Goal: Task Accomplishment & Management: Use online tool/utility

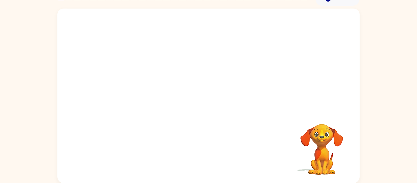
scroll to position [31, 0]
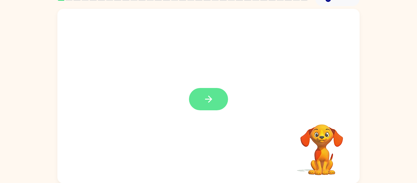
click at [214, 103] on button "button" at bounding box center [208, 99] width 39 height 22
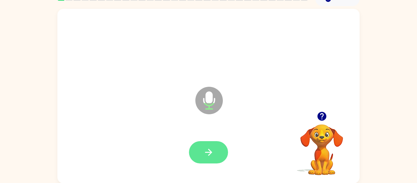
click at [205, 156] on icon "button" at bounding box center [209, 152] width 11 height 11
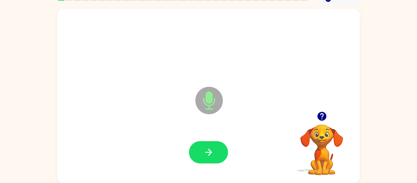
click at [205, 156] on icon "button" at bounding box center [209, 152] width 11 height 11
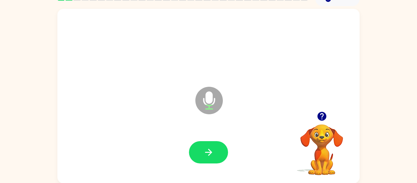
click at [205, 156] on icon "button" at bounding box center [209, 152] width 11 height 11
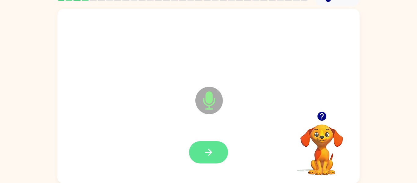
click at [205, 155] on icon "button" at bounding box center [209, 152] width 11 height 11
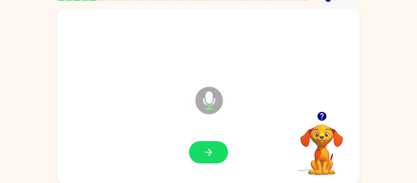
click at [205, 155] on icon "button" at bounding box center [209, 152] width 11 height 11
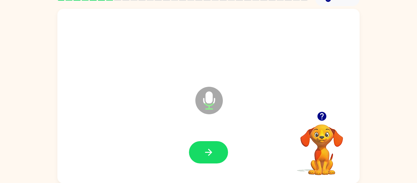
click at [205, 155] on icon "button" at bounding box center [209, 152] width 11 height 11
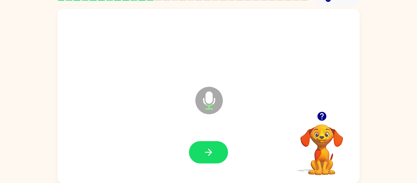
click at [205, 155] on icon "button" at bounding box center [209, 152] width 11 height 11
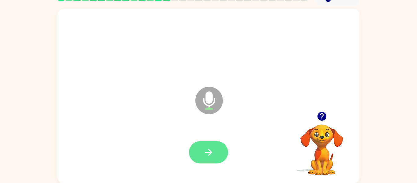
click at [196, 156] on button "button" at bounding box center [208, 152] width 39 height 22
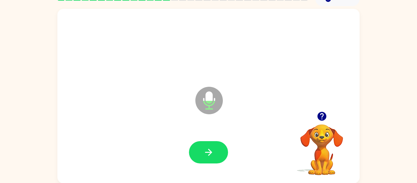
click at [196, 156] on button "button" at bounding box center [208, 152] width 39 height 22
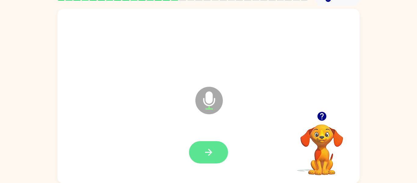
click at [198, 155] on button "button" at bounding box center [208, 152] width 39 height 22
click at [210, 148] on icon "button" at bounding box center [209, 152] width 11 height 11
click at [210, 147] on icon "button" at bounding box center [209, 152] width 11 height 11
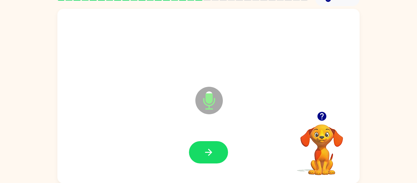
click at [210, 147] on icon "button" at bounding box center [209, 152] width 11 height 11
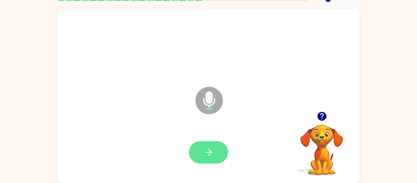
click at [209, 147] on icon "button" at bounding box center [209, 152] width 11 height 11
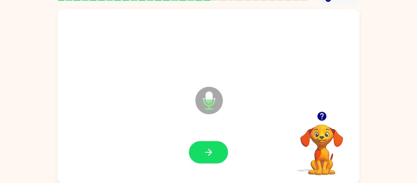
click at [209, 147] on icon "button" at bounding box center [209, 152] width 11 height 11
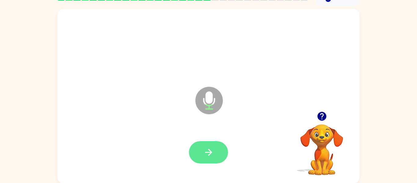
click at [214, 147] on button "button" at bounding box center [208, 152] width 39 height 22
click at [203, 150] on button "button" at bounding box center [208, 152] width 39 height 22
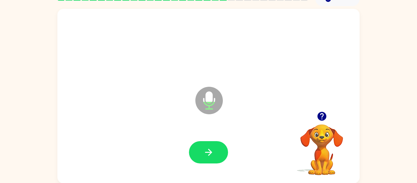
click at [203, 150] on button "button" at bounding box center [208, 152] width 39 height 22
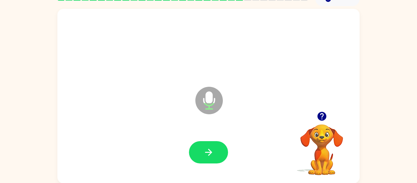
click at [203, 150] on button "button" at bounding box center [208, 152] width 39 height 22
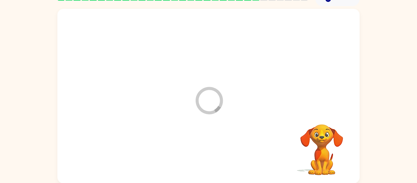
click at [203, 150] on div at bounding box center [209, 152] width 290 height 50
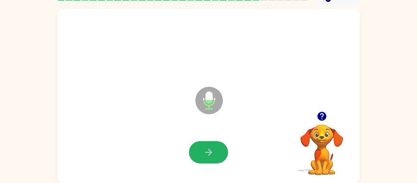
click at [203, 150] on button "button" at bounding box center [208, 152] width 39 height 22
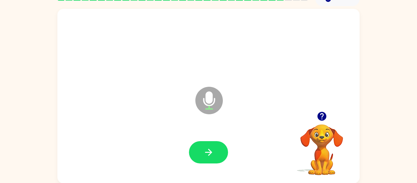
click at [203, 150] on button "button" at bounding box center [208, 152] width 39 height 22
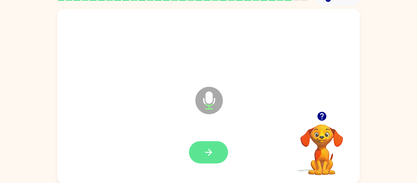
click at [203, 149] on button "button" at bounding box center [208, 152] width 39 height 22
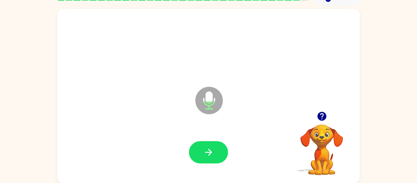
click at [203, 149] on button "button" at bounding box center [208, 152] width 39 height 22
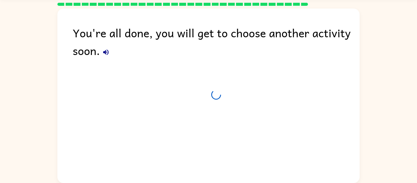
scroll to position [21, 0]
